Goal: Find contact information: Find contact information

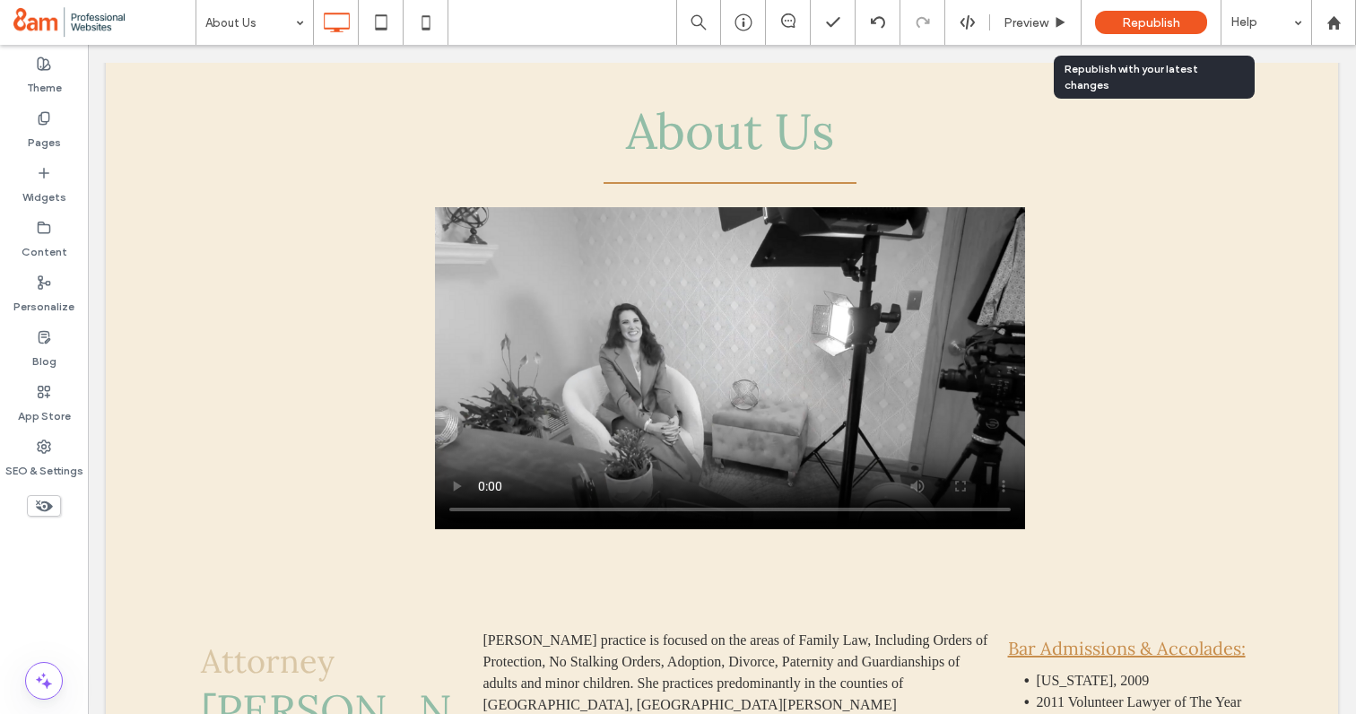
click at [1148, 22] on span "Republish" at bounding box center [1151, 22] width 58 height 15
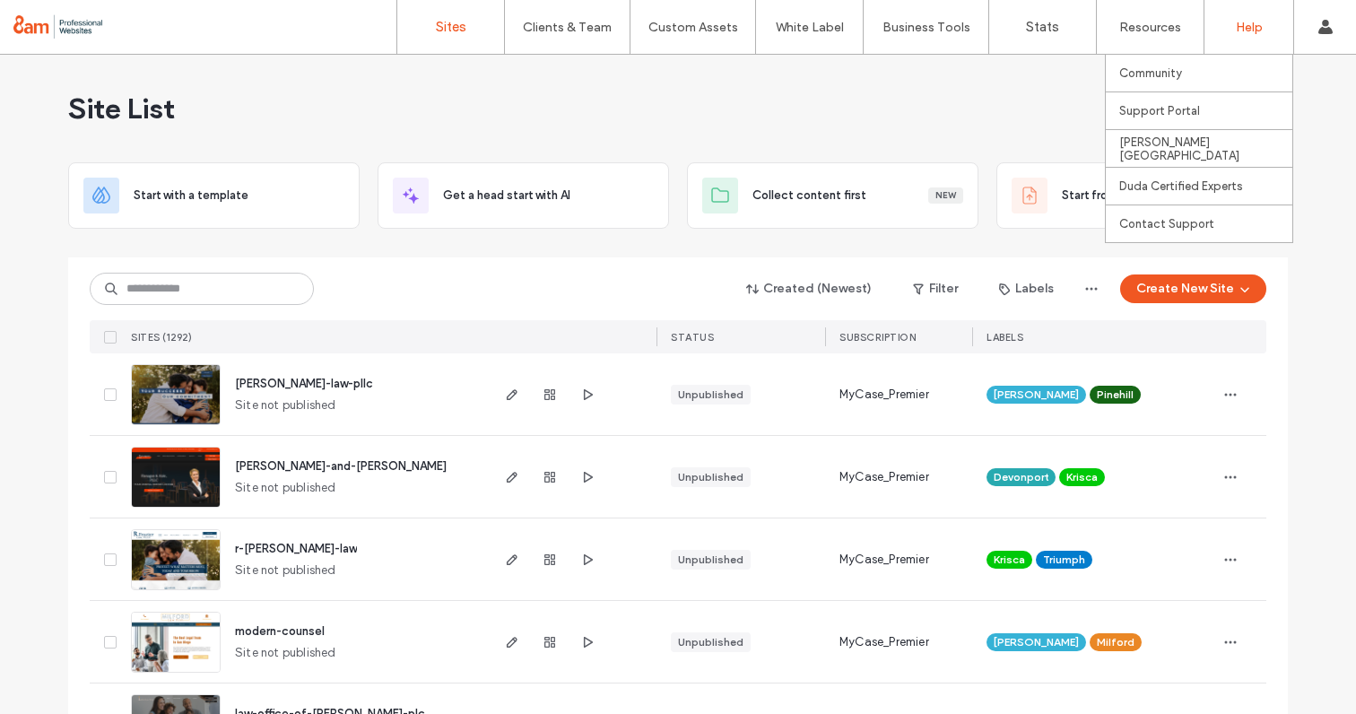
click at [1271, 35] on div "Help" at bounding box center [1248, 27] width 89 height 54
click at [1161, 217] on label "Contact Support" at bounding box center [1166, 223] width 95 height 13
